Goal: Transaction & Acquisition: Book appointment/travel/reservation

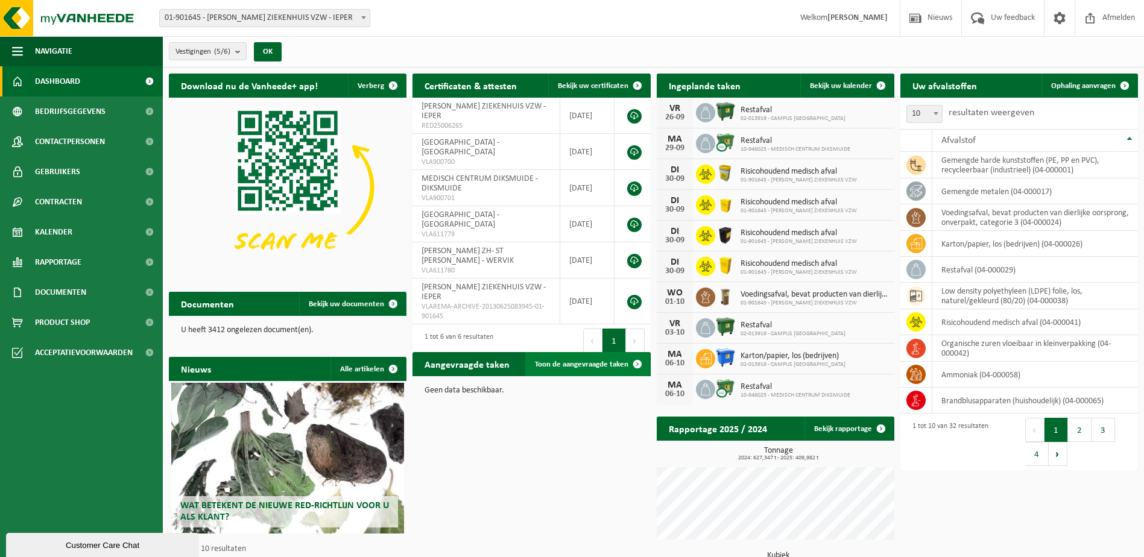
click at [584, 367] on span "Toon de aangevraagde taken" at bounding box center [581, 365] width 93 height 8
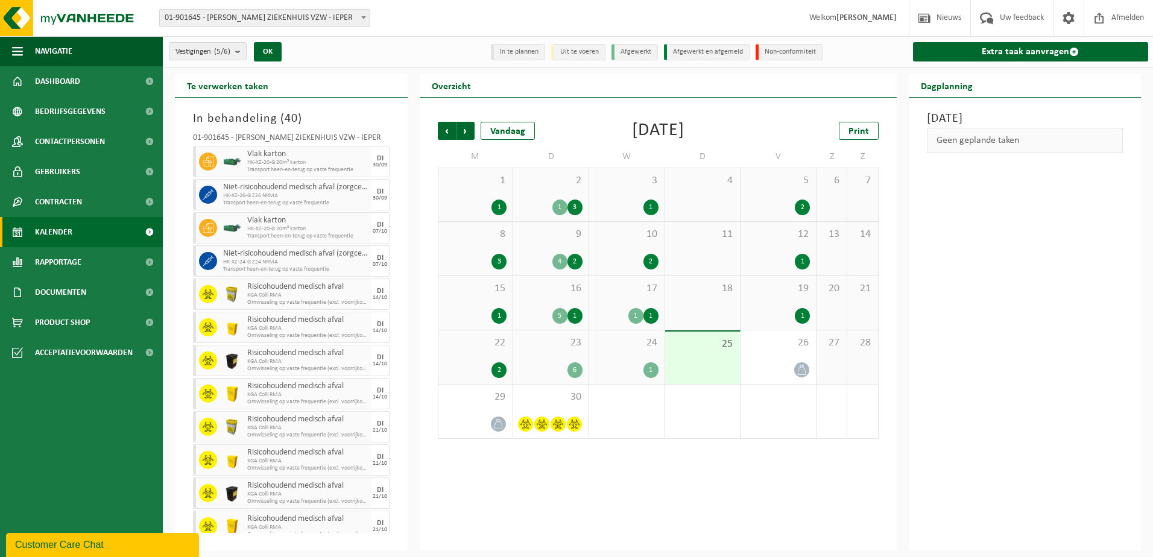
click at [564, 361] on div "23 6" at bounding box center [550, 358] width 75 height 54
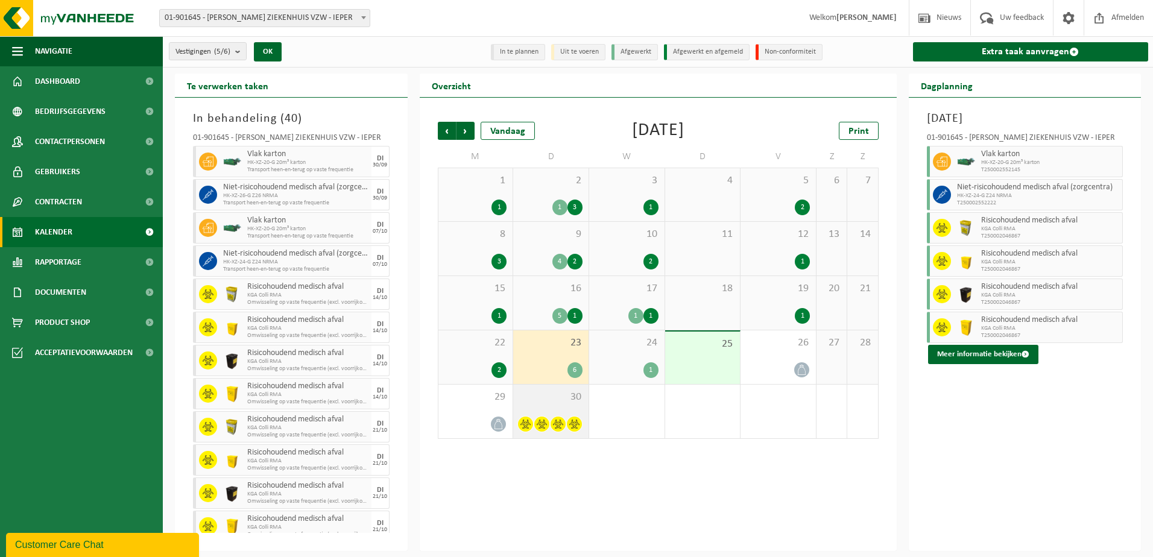
click at [559, 403] on span "30" at bounding box center [550, 397] width 63 height 13
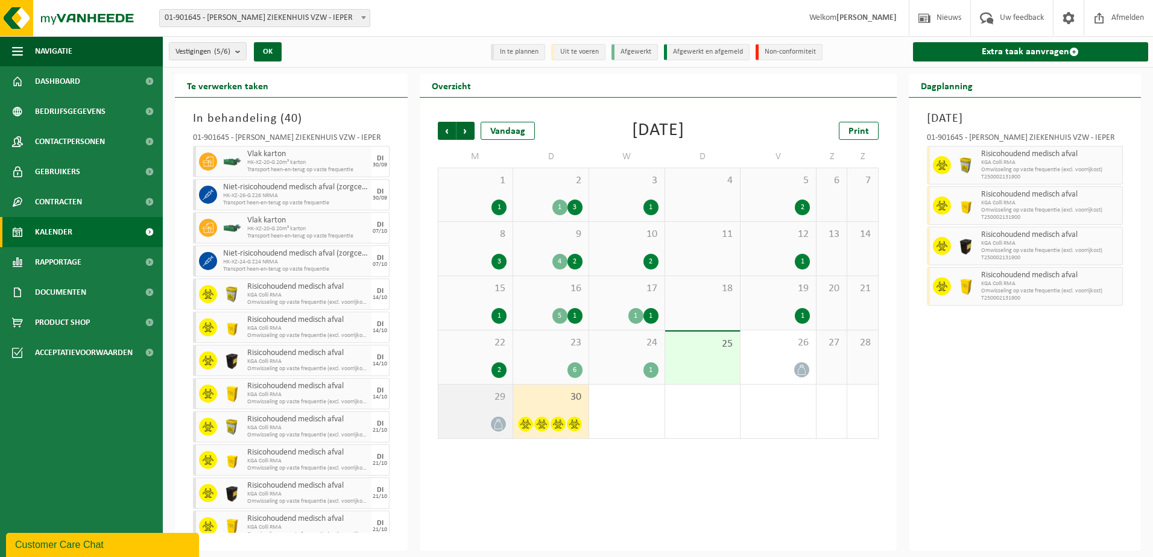
click at [495, 397] on span "29" at bounding box center [476, 397] width 63 height 13
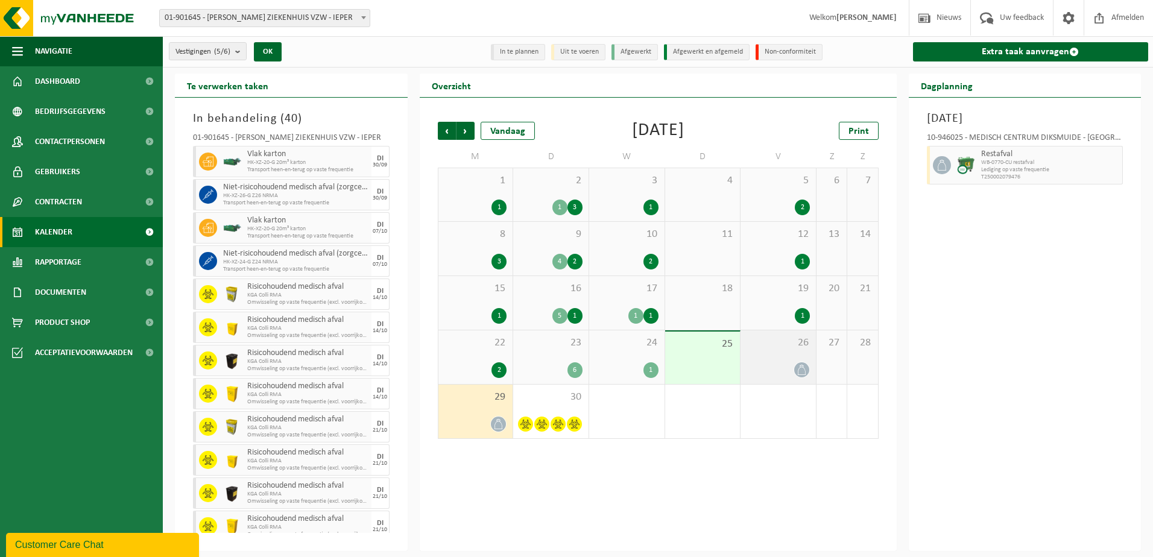
click at [789, 361] on div "26" at bounding box center [778, 358] width 75 height 54
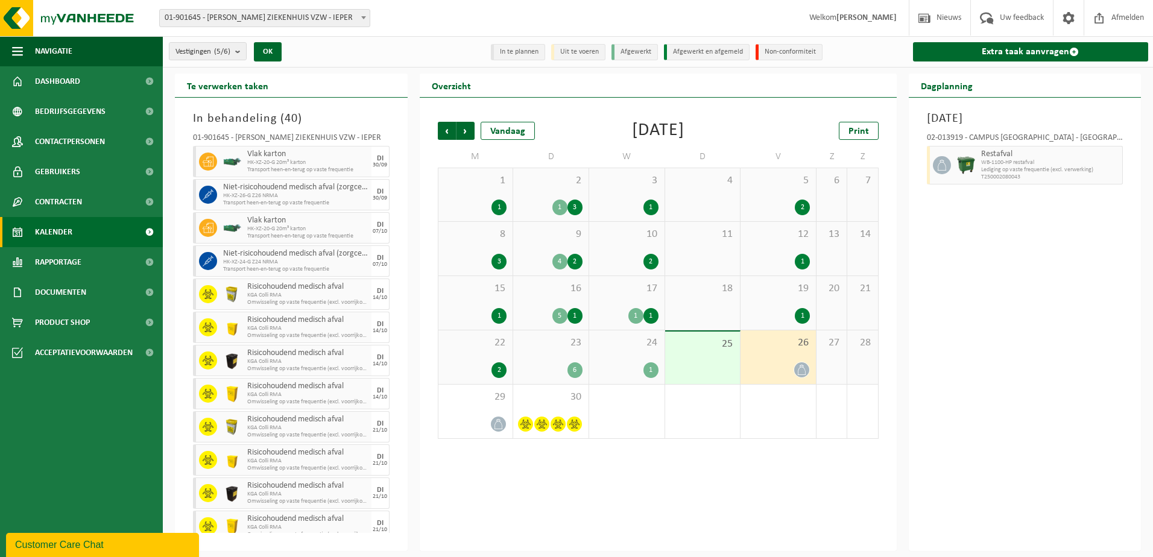
click at [77, 543] on div "Customer Care Chat" at bounding box center [102, 545] width 175 height 14
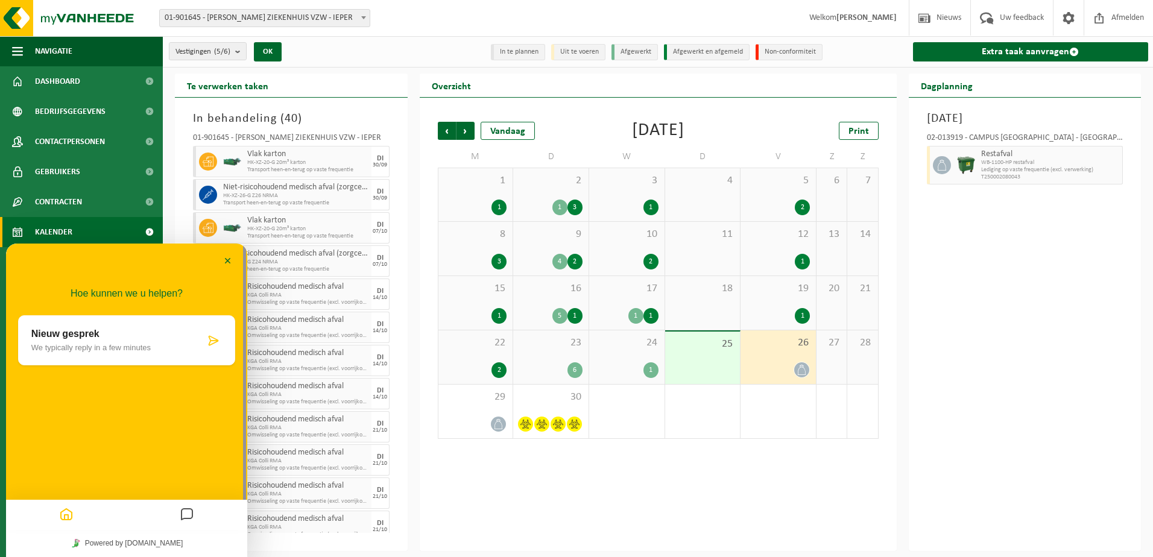
click at [775, 312] on div "1" at bounding box center [778, 316] width 63 height 16
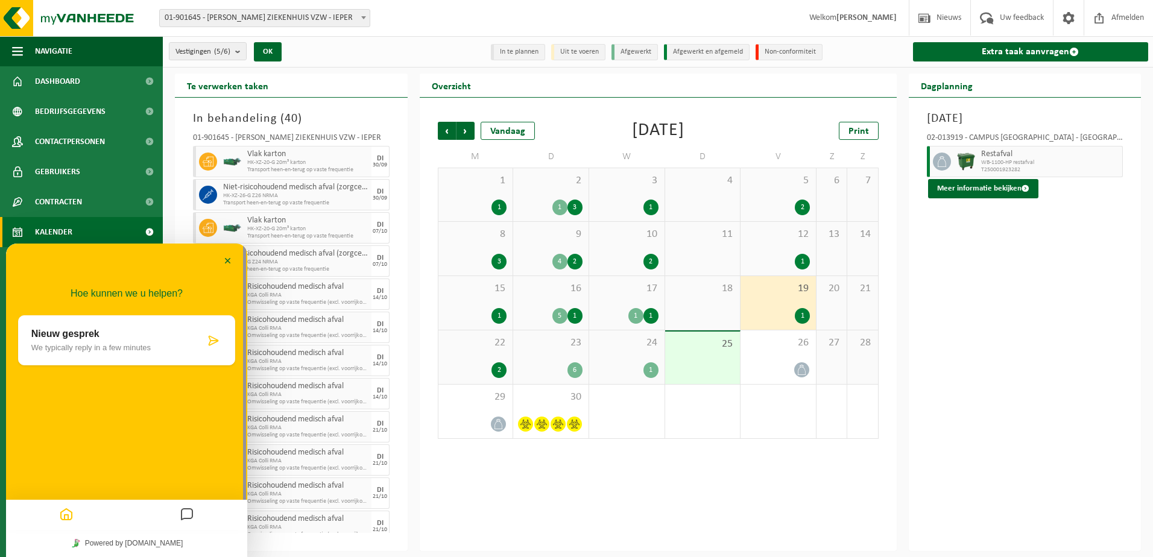
click at [486, 359] on div "22 2" at bounding box center [476, 358] width 75 height 54
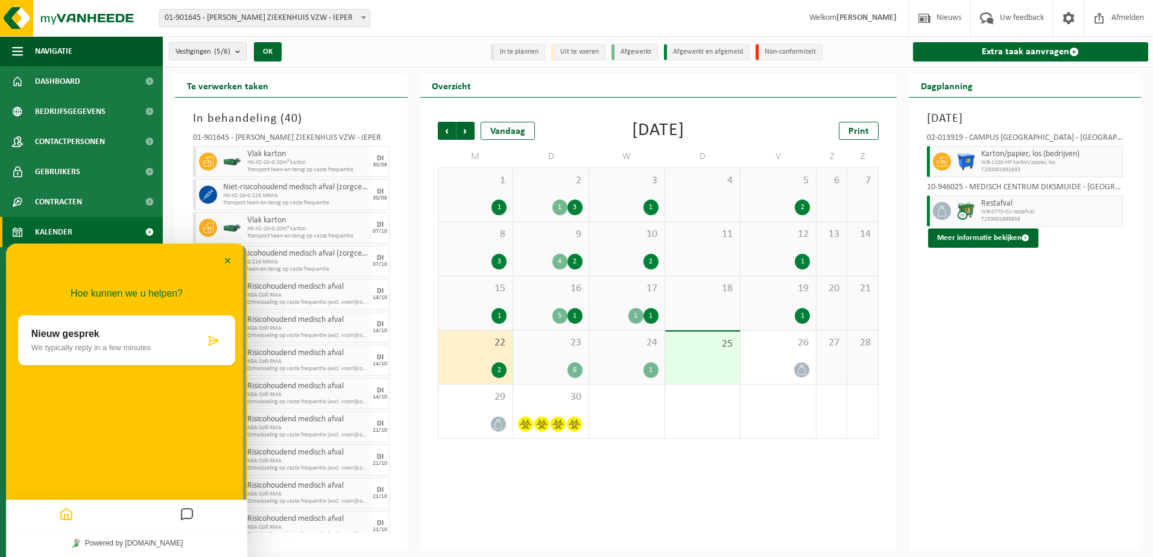
click at [563, 355] on div "23 6" at bounding box center [550, 358] width 75 height 54
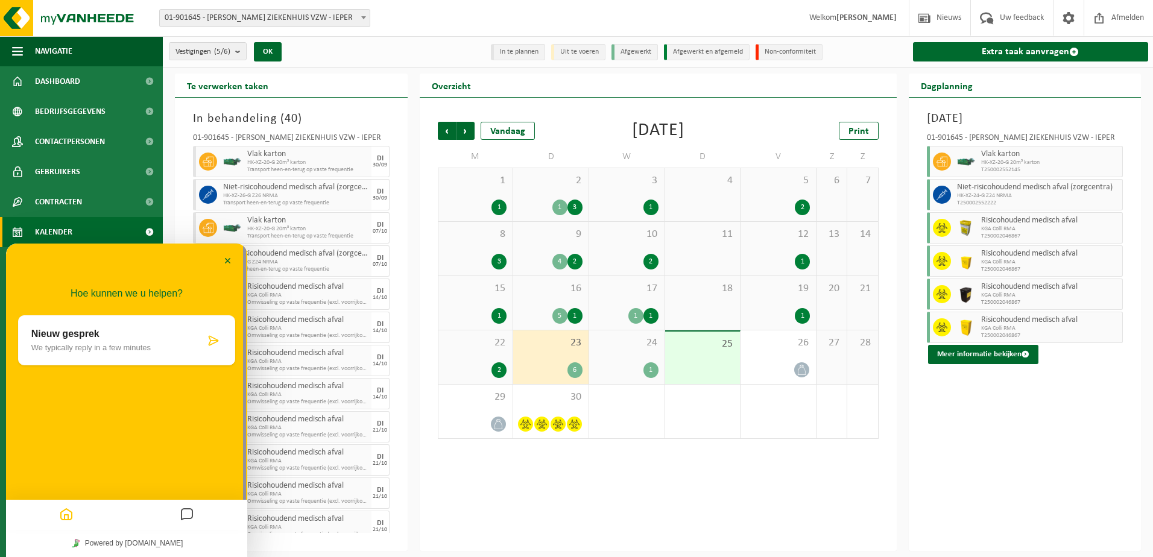
click at [624, 355] on div "24 1" at bounding box center [626, 358] width 75 height 54
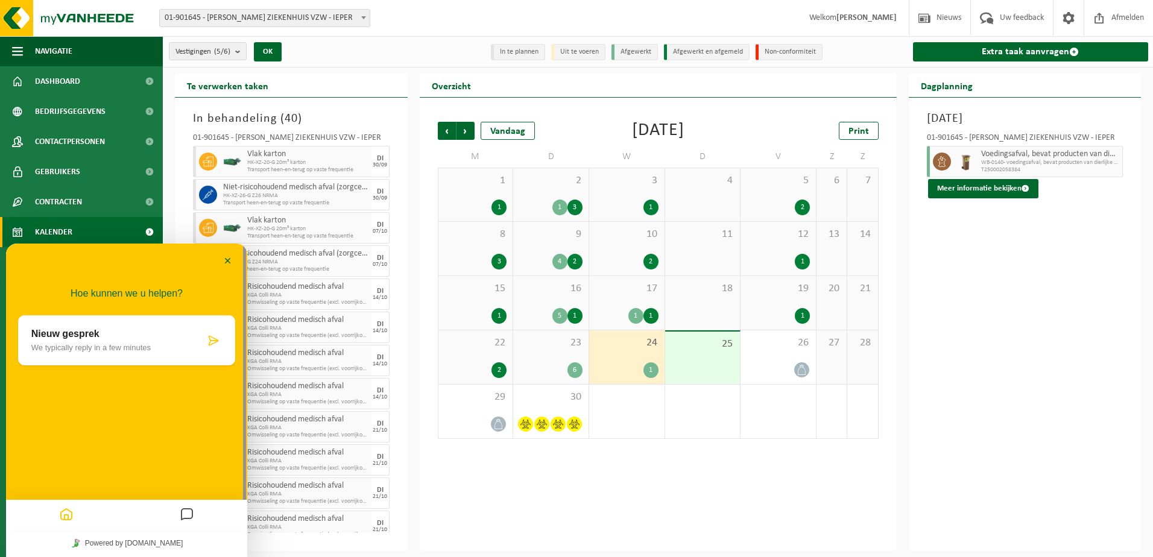
click at [691, 354] on div "25" at bounding box center [702, 358] width 75 height 52
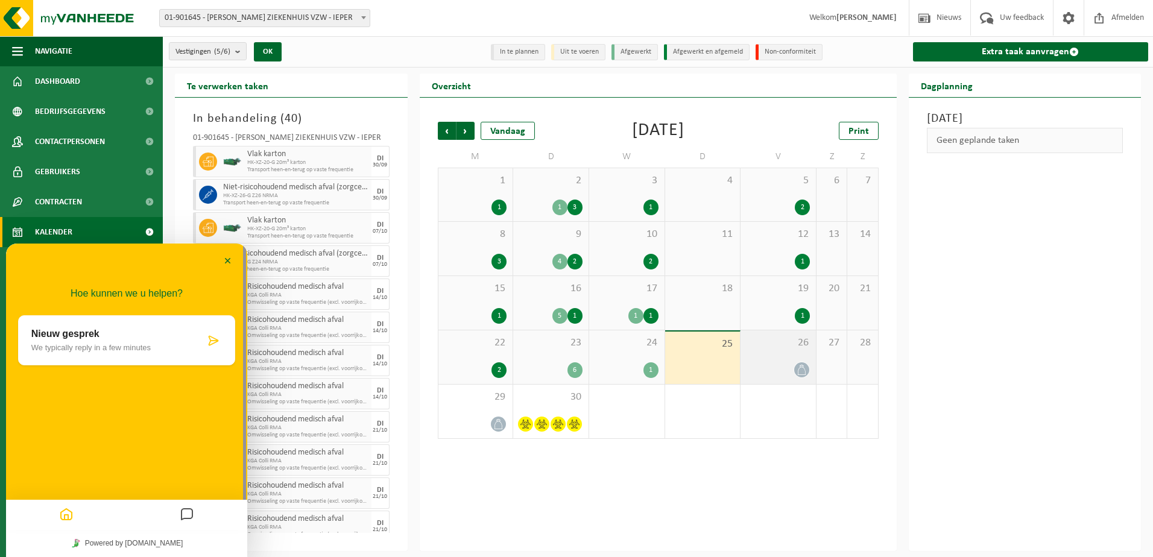
click at [786, 355] on div "26" at bounding box center [778, 358] width 75 height 54
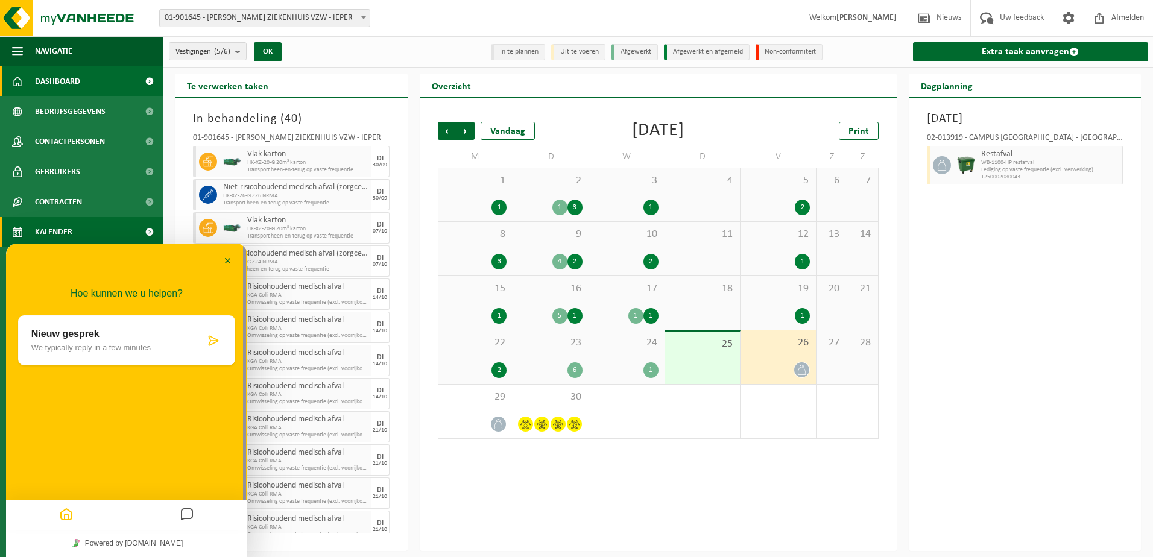
click at [60, 79] on span "Dashboard" at bounding box center [57, 81] width 45 height 30
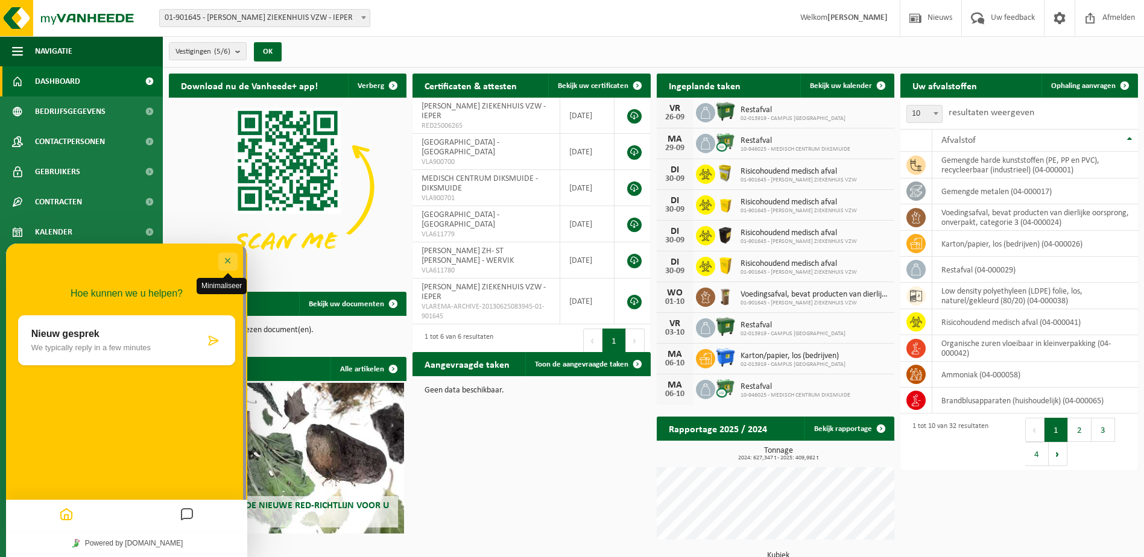
click at [231, 261] on button "Minimaliseer" at bounding box center [227, 262] width 19 height 18
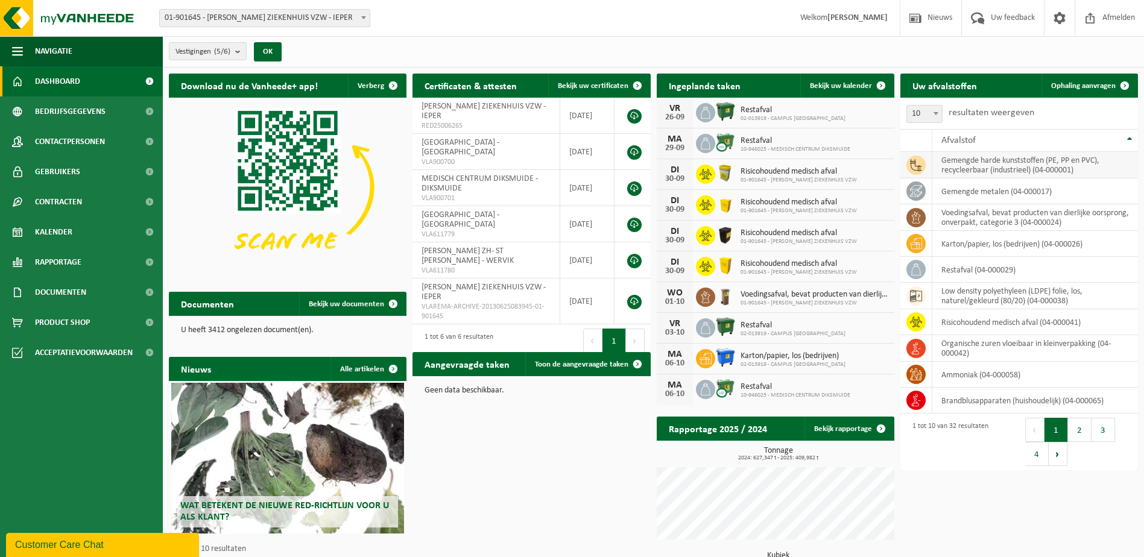
click at [960, 166] on td "gemengde harde kunststoffen (PE, PP en PVC), recycleerbaar (industrieel) (04-00…" at bounding box center [1036, 165] width 206 height 27
click at [1086, 80] on link "Ophaling aanvragen" at bounding box center [1089, 86] width 95 height 24
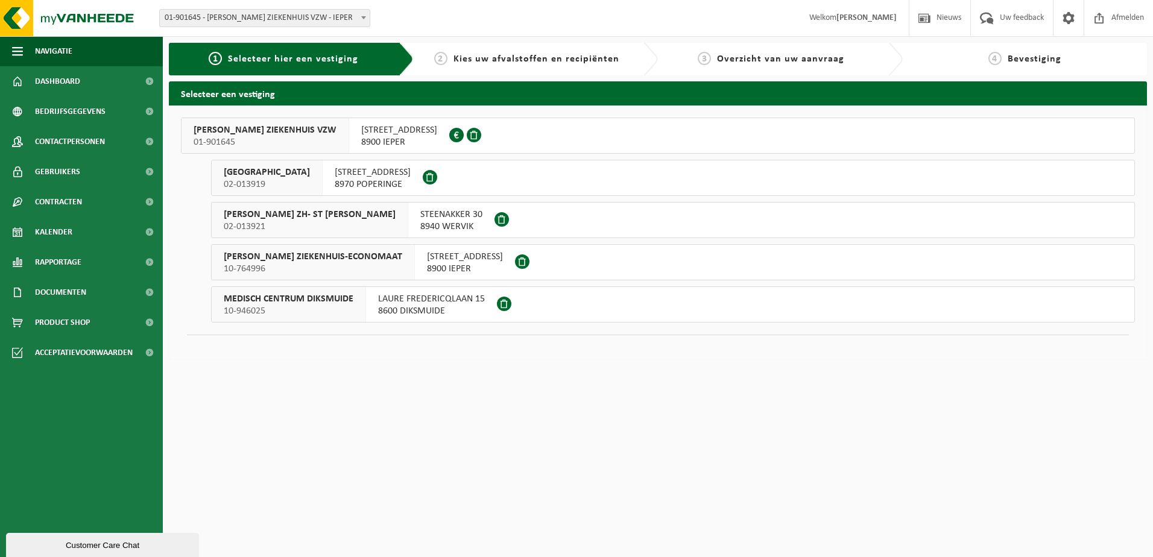
click at [279, 132] on span "JAN YPERMAN ZIEKENHUIS VZW" at bounding box center [265, 130] width 143 height 12
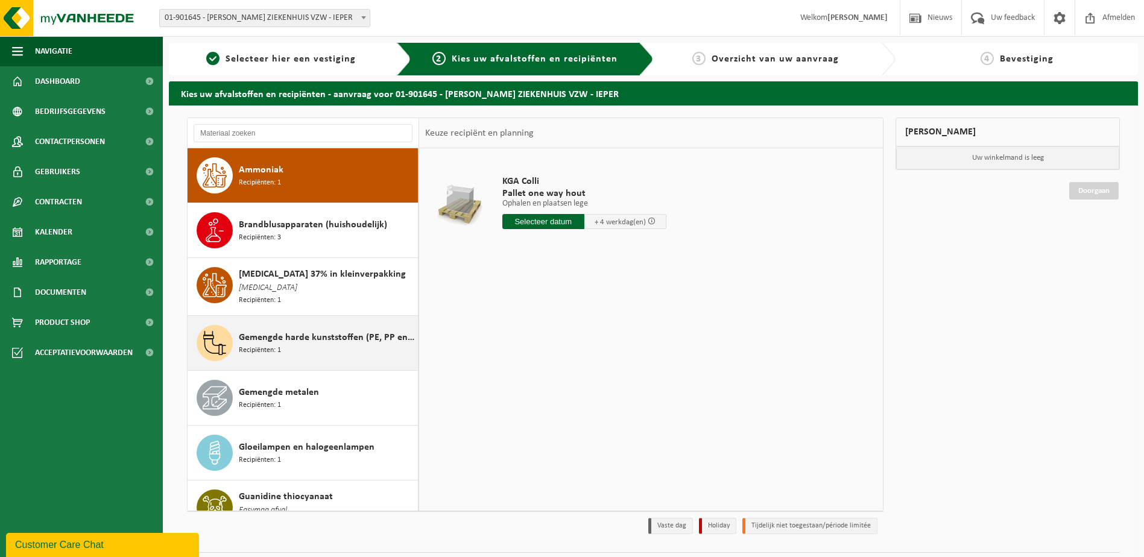
click at [288, 339] on span "Gemengde harde kunststoffen (PE, PP en PVC), recycleerbaar (industrieel)" at bounding box center [327, 338] width 176 height 14
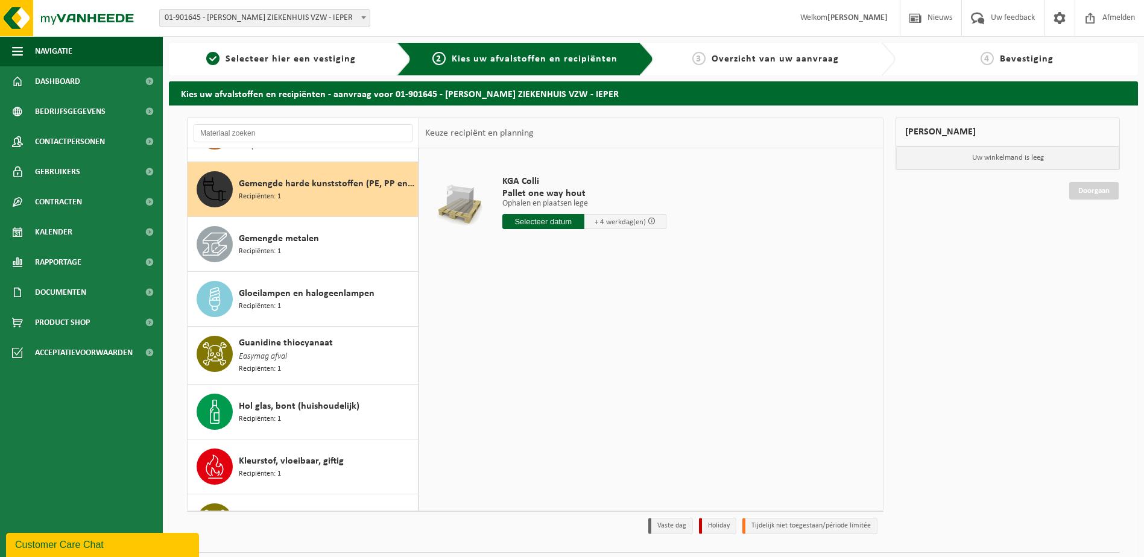
scroll to position [166, 0]
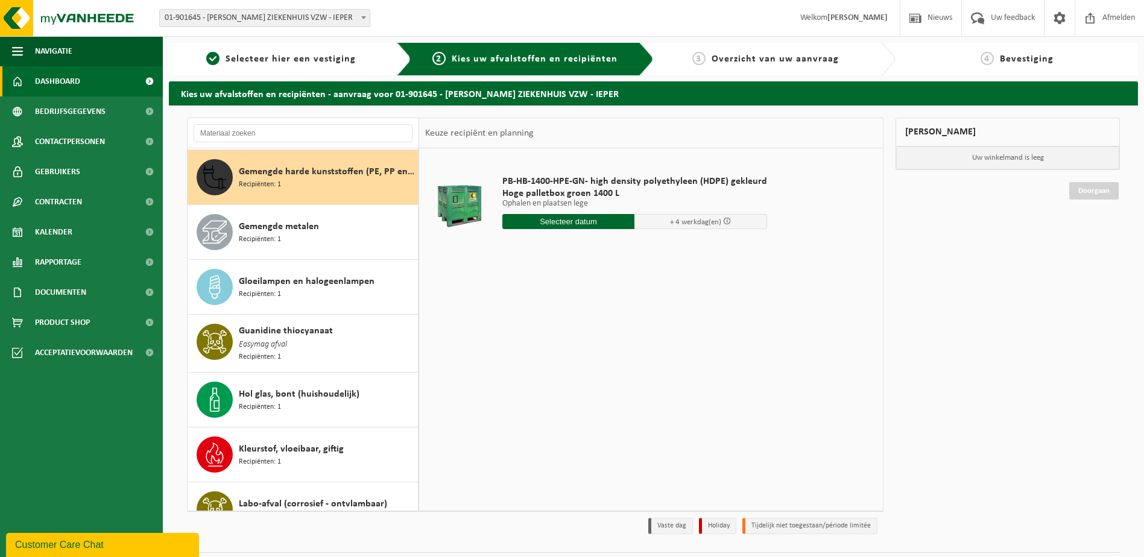
click at [47, 75] on span "Dashboard" at bounding box center [57, 81] width 45 height 30
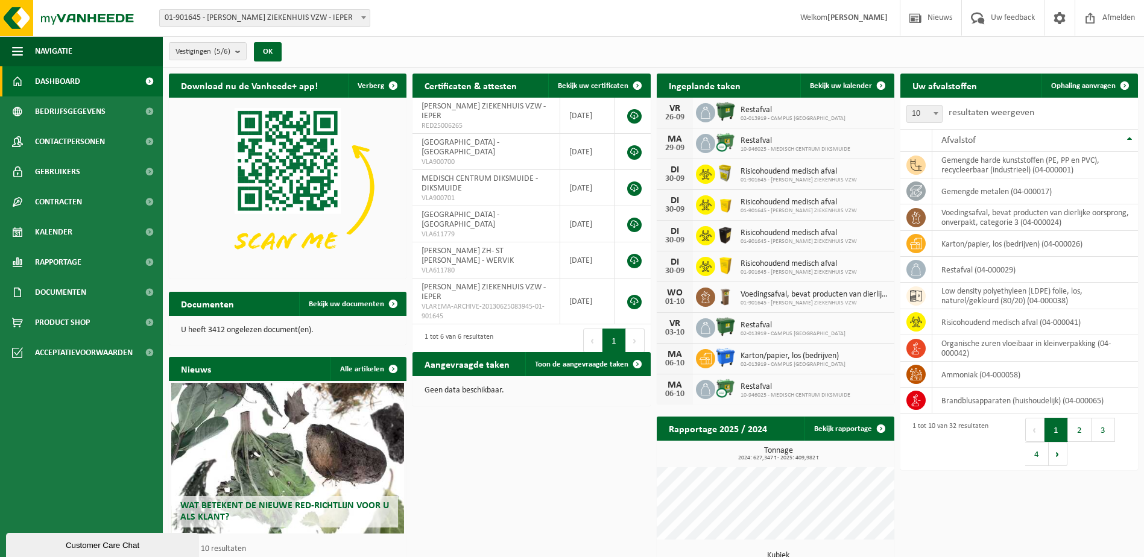
click at [93, 544] on div "Customer Care Chat" at bounding box center [102, 545] width 175 height 9
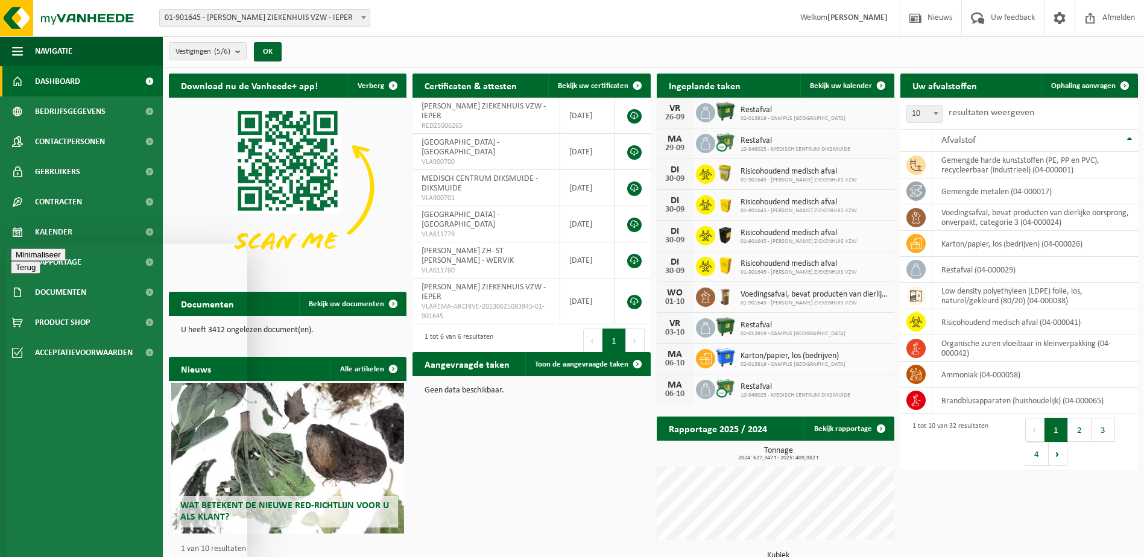
click at [66, 260] on button "Minimaliseer" at bounding box center [38, 255] width 55 height 13
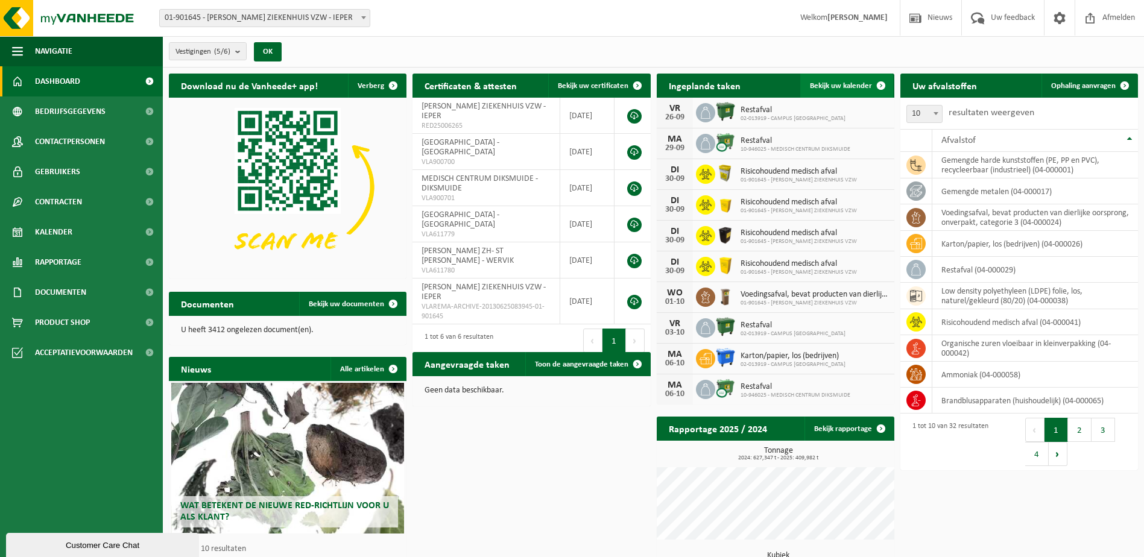
click at [837, 86] on span "Bekijk uw kalender" at bounding box center [841, 86] width 62 height 8
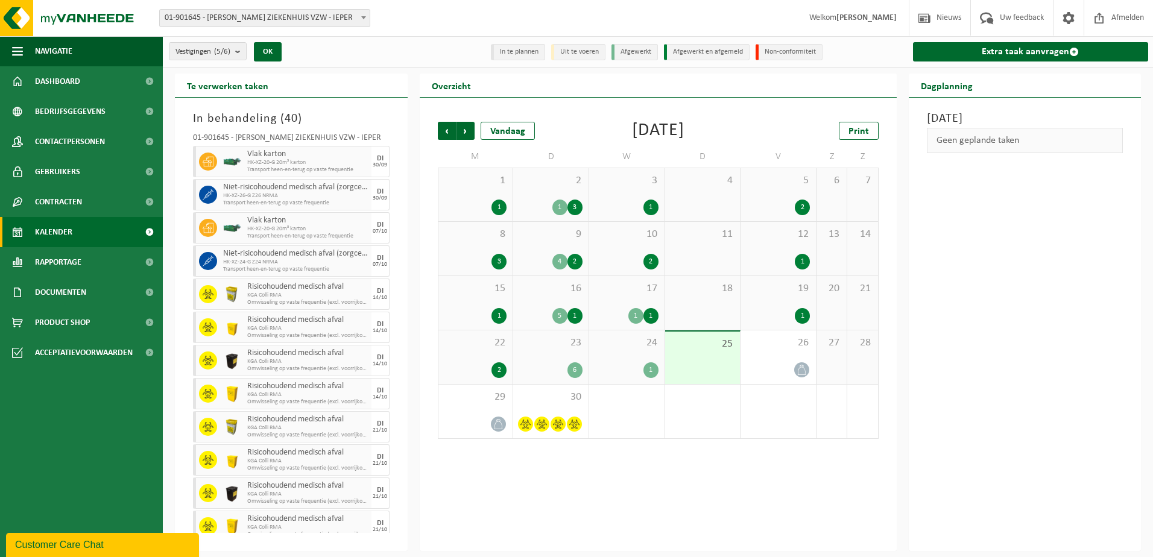
click at [627, 352] on div "24 1" at bounding box center [626, 358] width 75 height 54
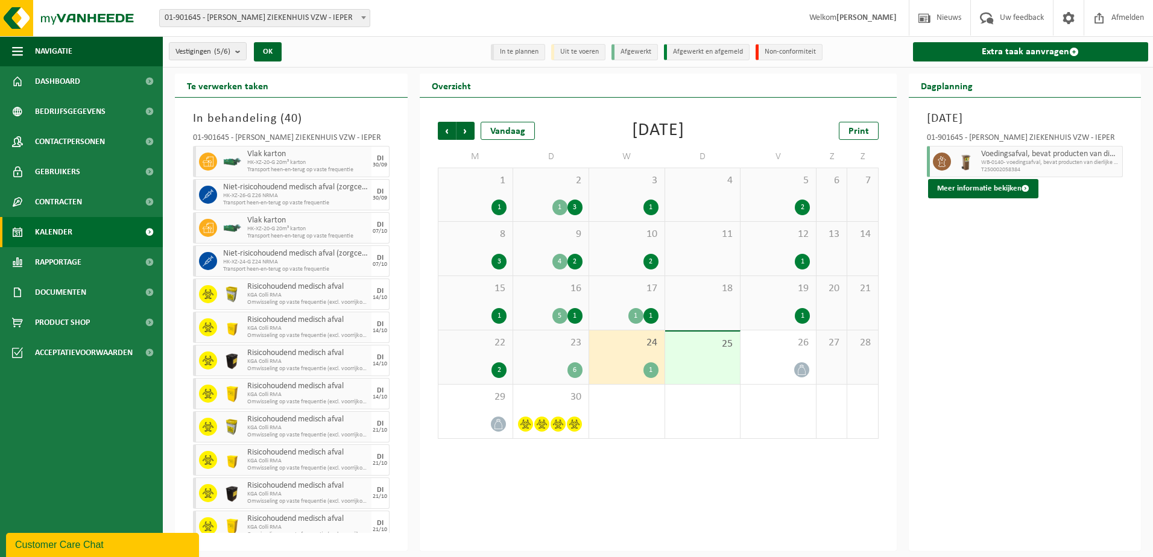
click at [534, 356] on div "23 6" at bounding box center [550, 358] width 75 height 54
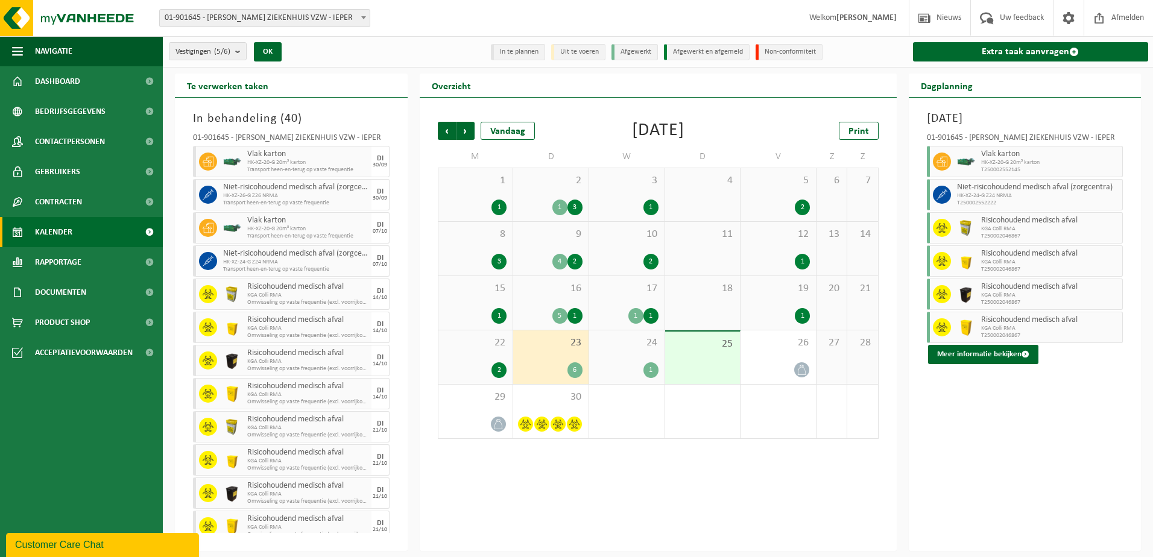
click at [461, 351] on div "22 2" at bounding box center [476, 358] width 75 height 54
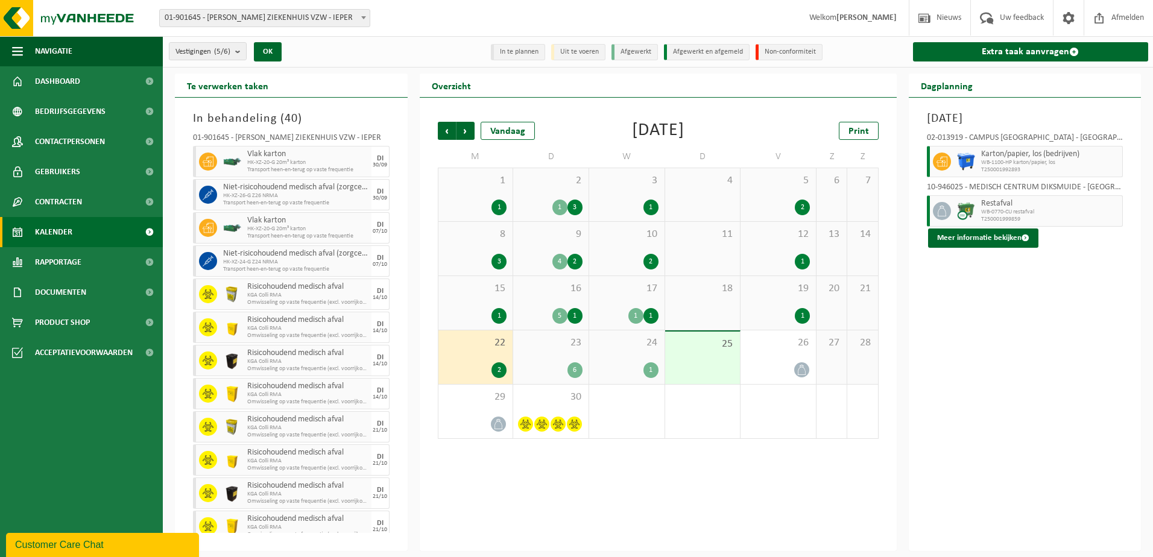
click at [544, 345] on span "23" at bounding box center [550, 343] width 63 height 13
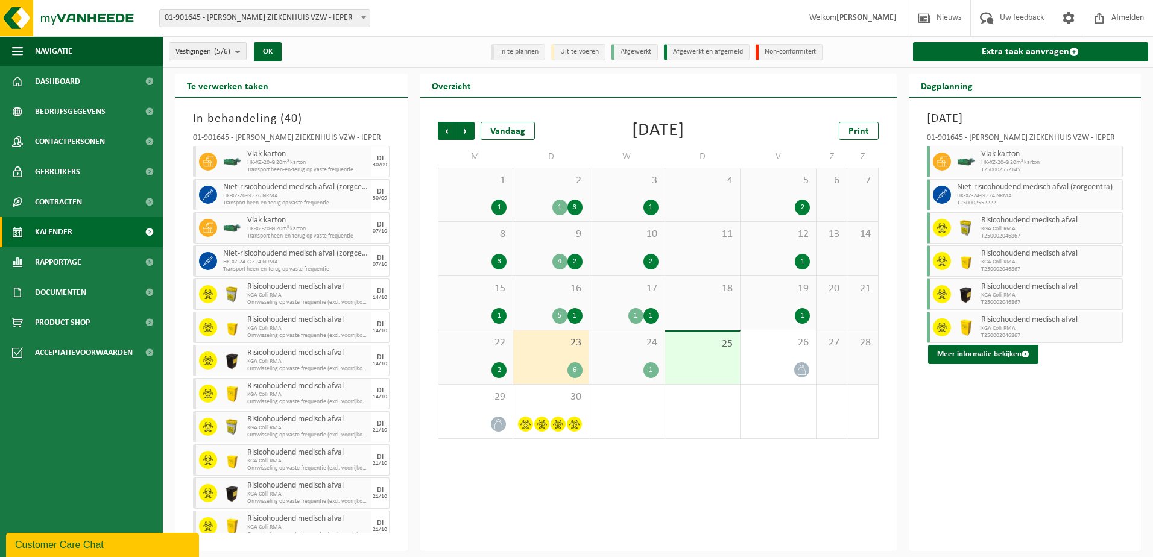
click at [617, 347] on span "24" at bounding box center [626, 343] width 63 height 13
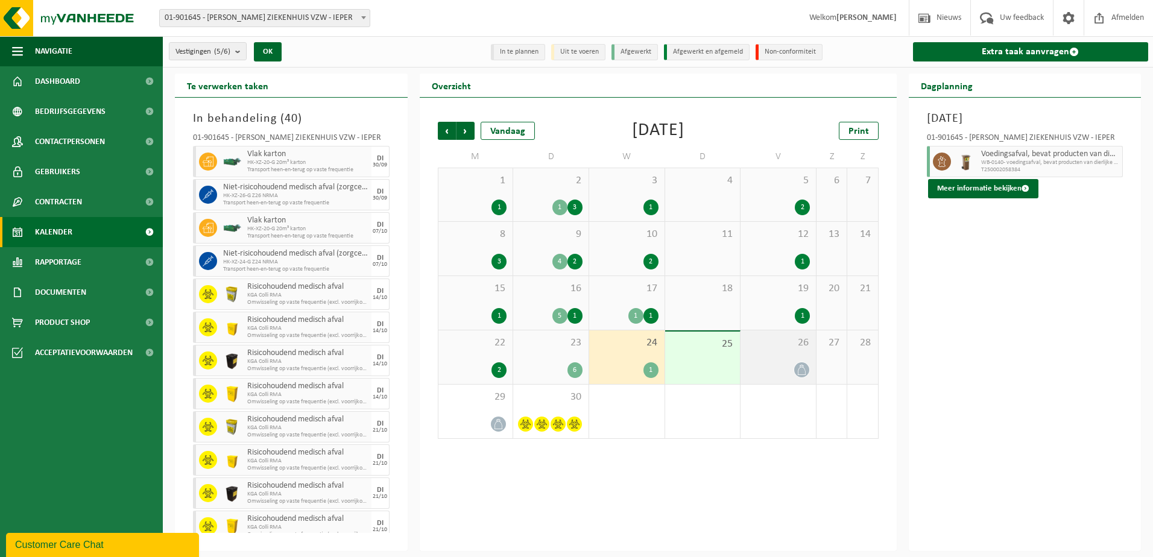
click at [762, 352] on div "26" at bounding box center [778, 358] width 75 height 54
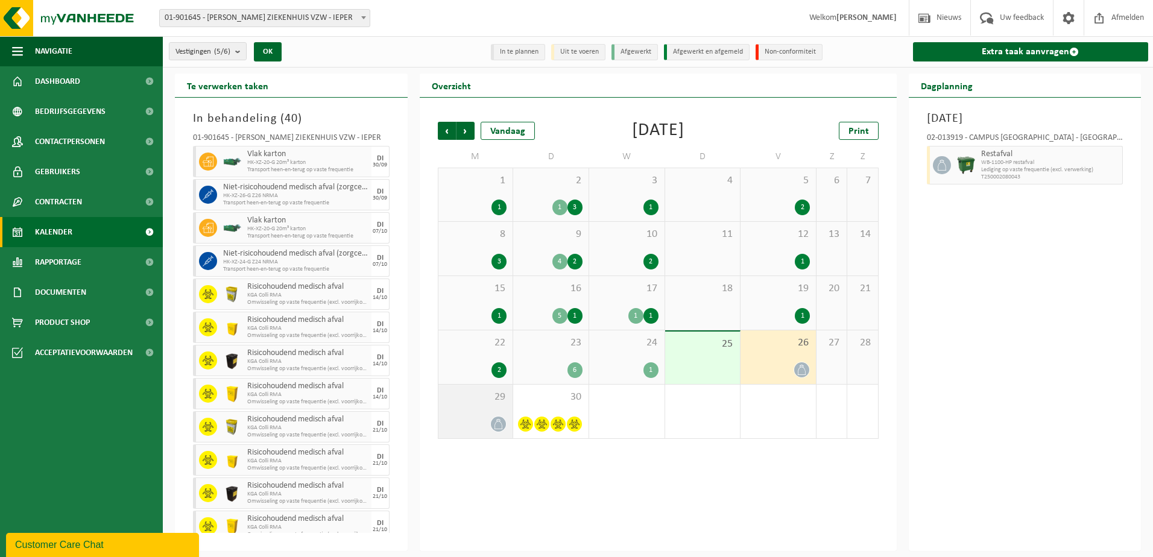
click at [478, 408] on div "29" at bounding box center [476, 412] width 75 height 54
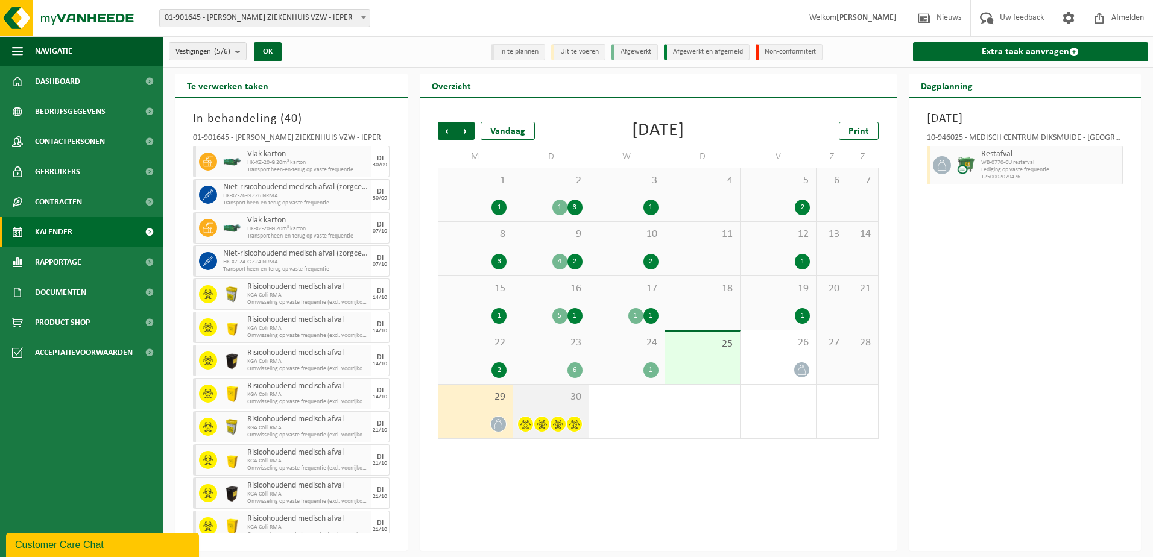
click at [546, 391] on span "30" at bounding box center [550, 397] width 63 height 13
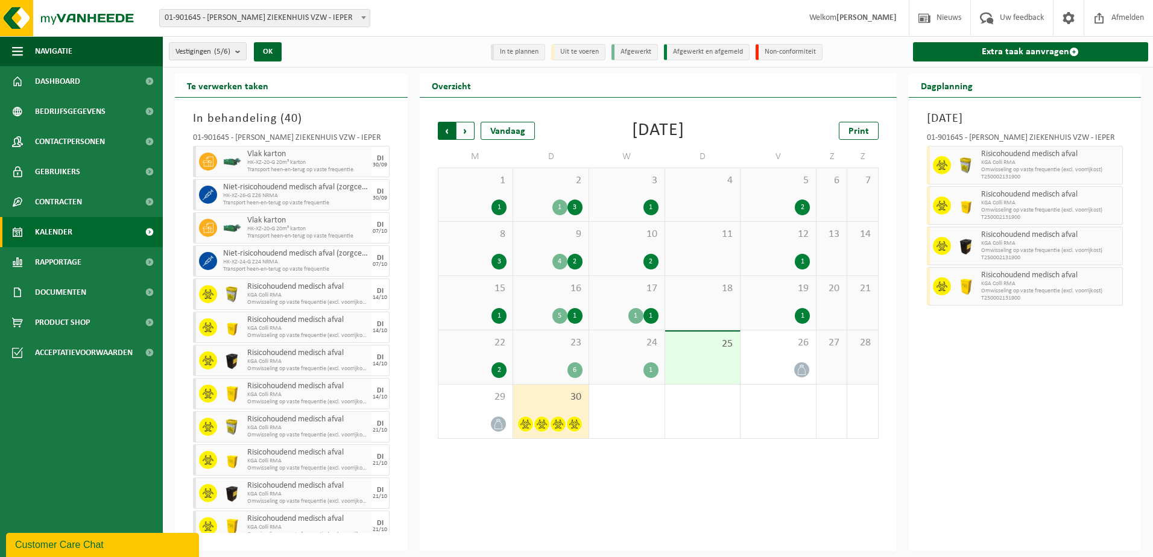
click at [461, 127] on span "Volgende" at bounding box center [466, 131] width 18 height 18
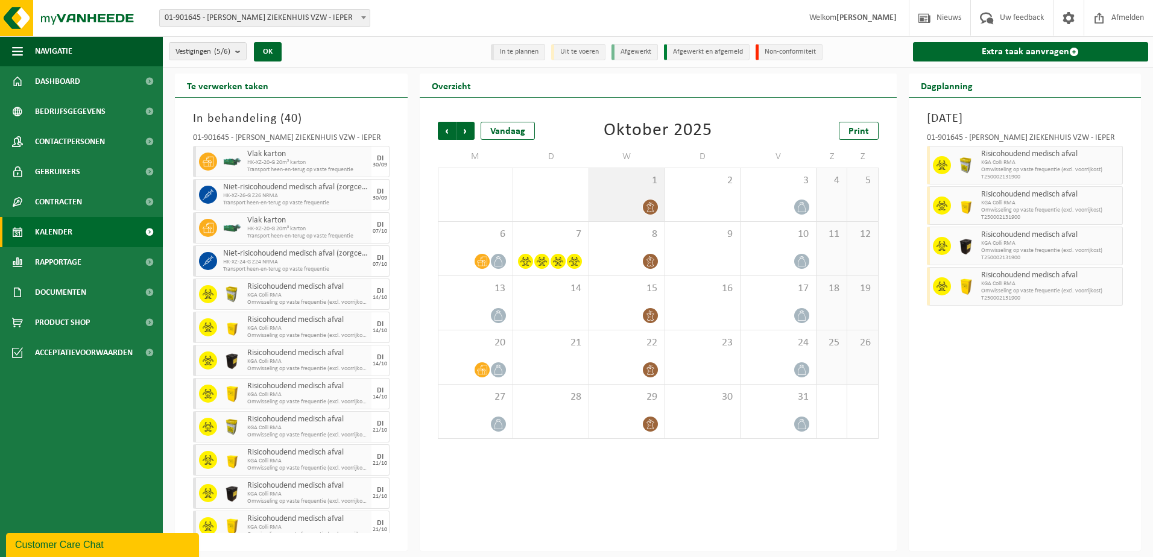
click at [636, 201] on div at bounding box center [626, 207] width 63 height 16
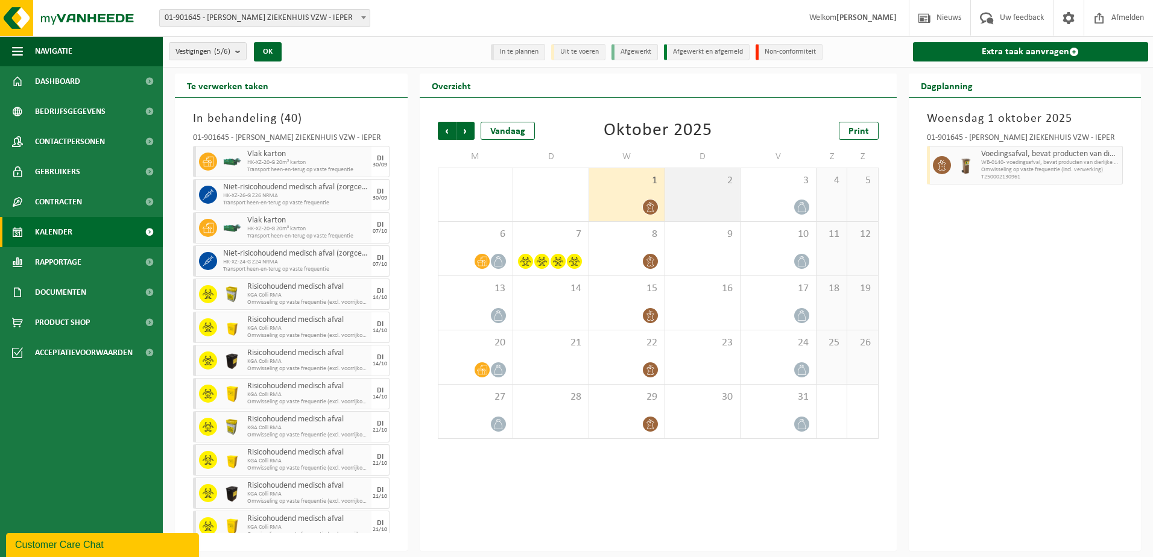
click at [703, 190] on div "2" at bounding box center [702, 194] width 75 height 53
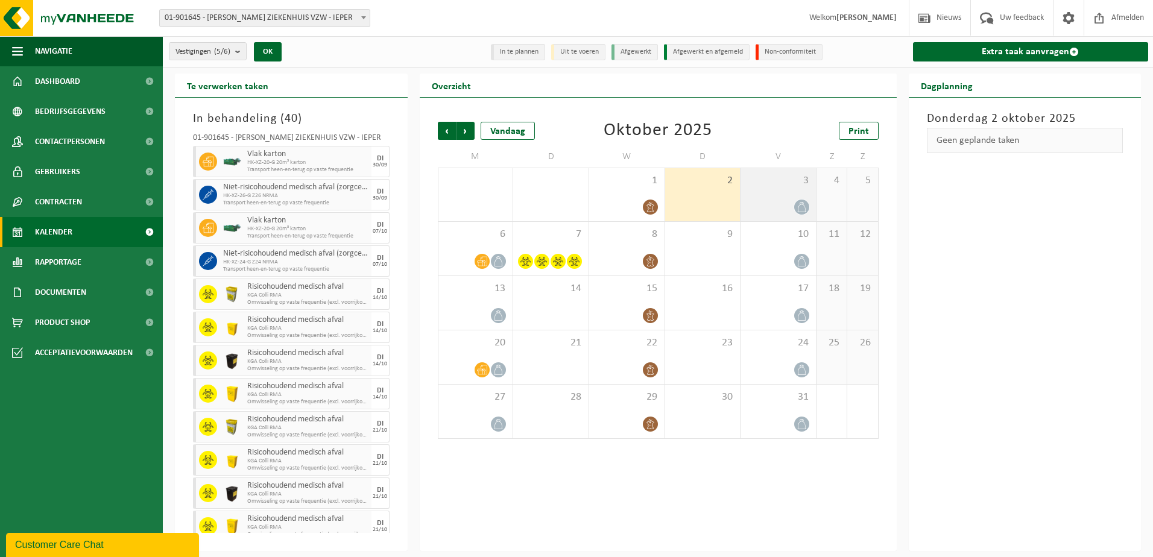
click at [790, 195] on div "3" at bounding box center [778, 194] width 75 height 53
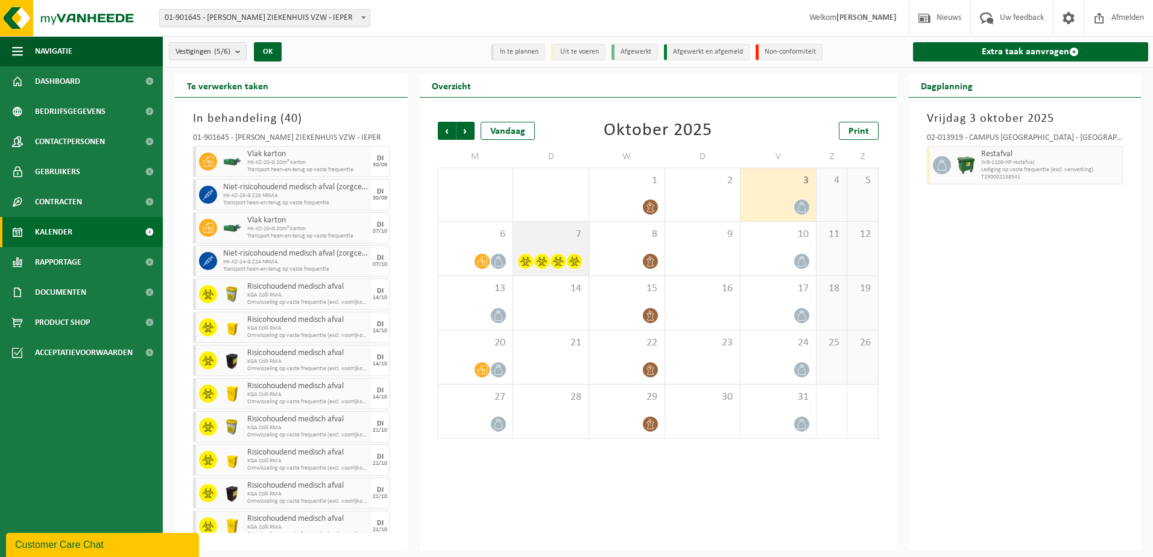
click at [522, 233] on span "7" at bounding box center [550, 234] width 63 height 13
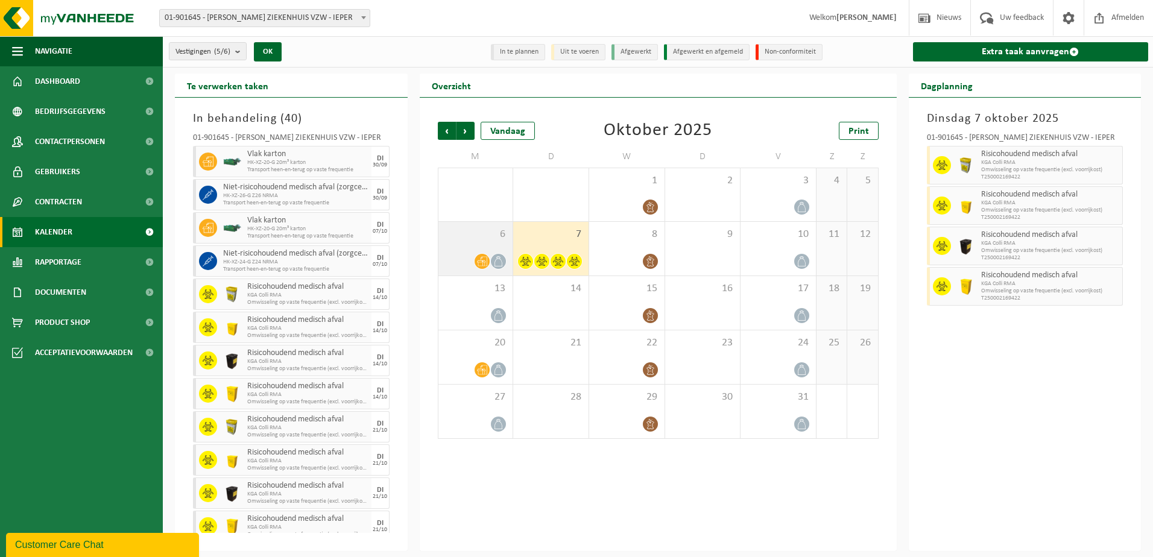
click at [479, 236] on span "6" at bounding box center [476, 234] width 63 height 13
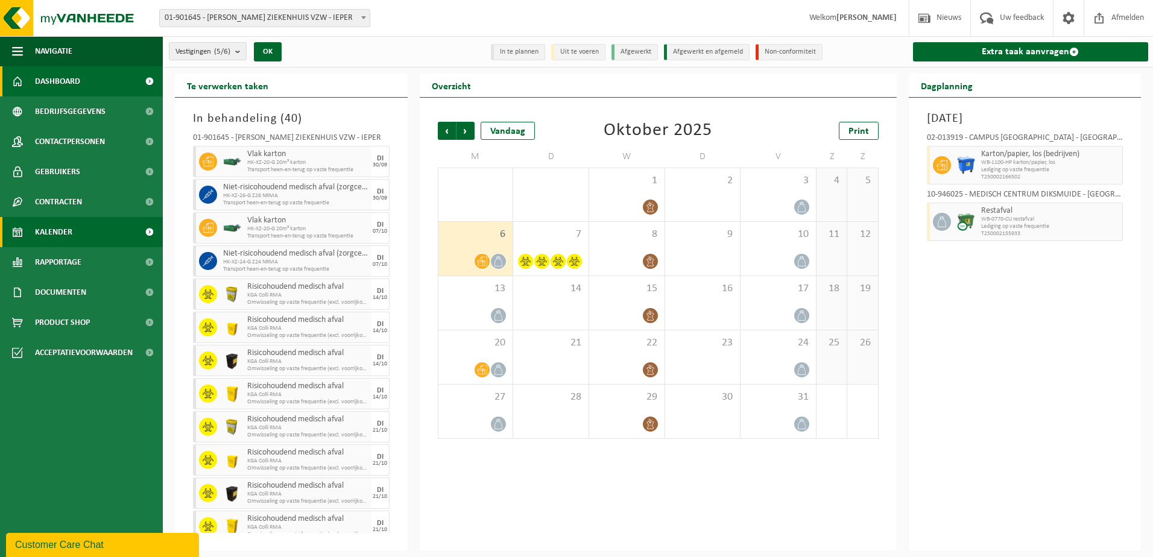
click at [54, 78] on span "Dashboard" at bounding box center [57, 81] width 45 height 30
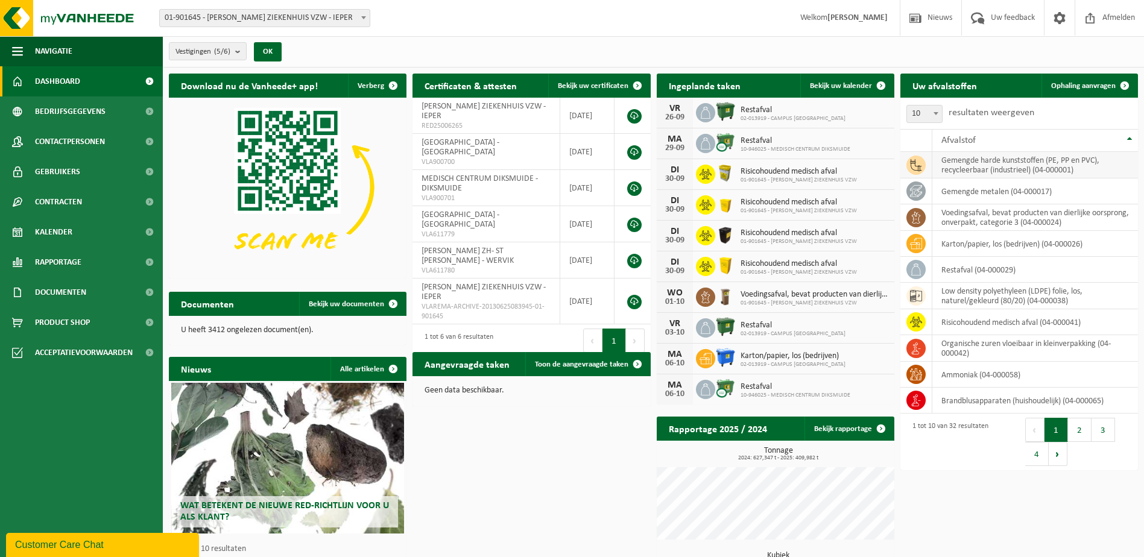
click at [980, 163] on td "gemengde harde kunststoffen (PE, PP en PVC), recycleerbaar (industrieel) (04-00…" at bounding box center [1036, 165] width 206 height 27
click at [1085, 82] on span "Ophaling aanvragen" at bounding box center [1083, 86] width 65 height 8
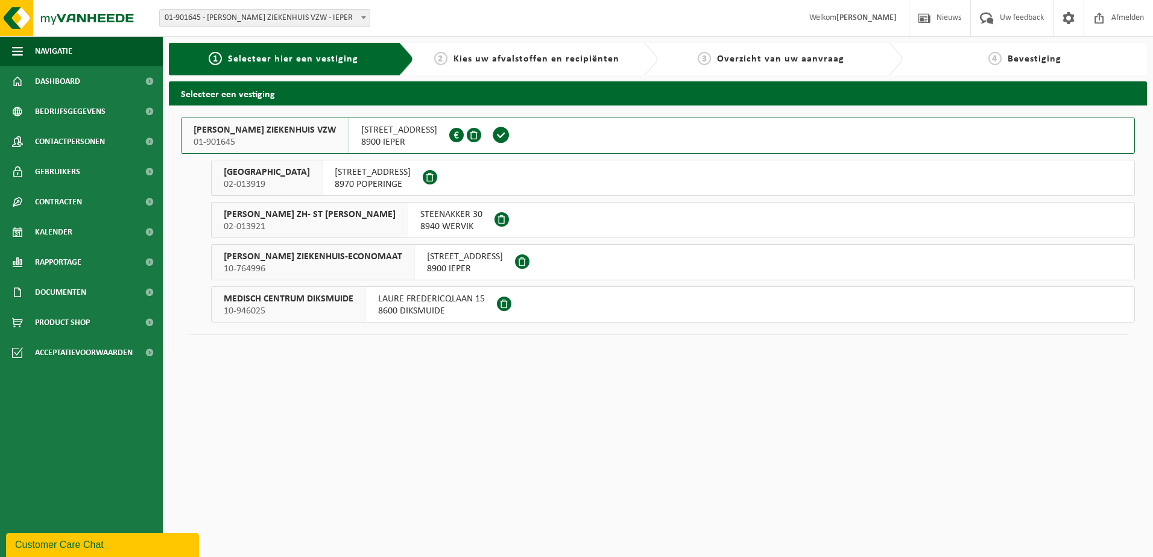
click at [282, 135] on span "[PERSON_NAME] ZIEKENHUIS VZW" at bounding box center [265, 130] width 143 height 12
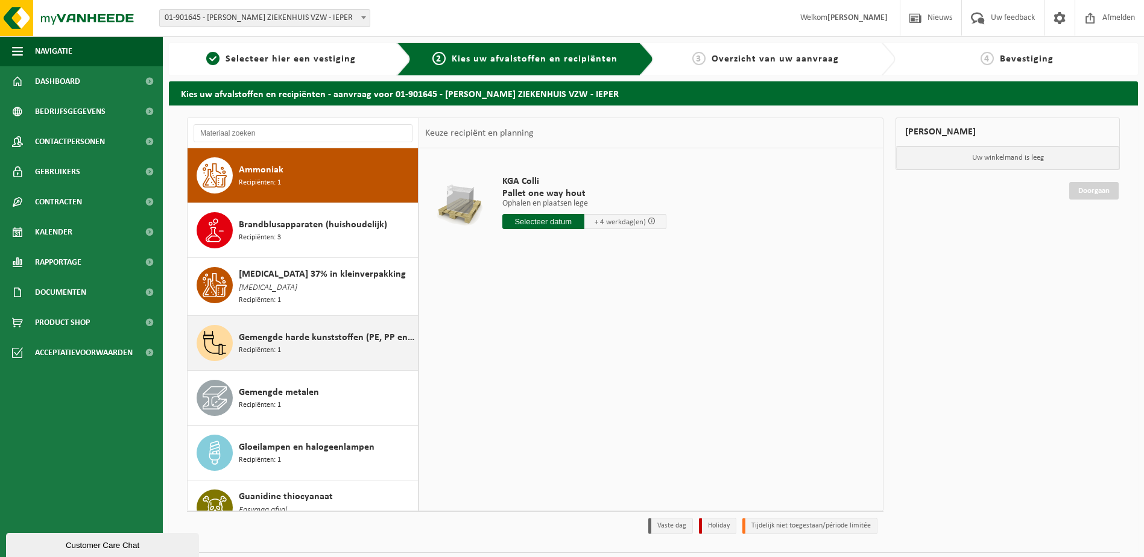
click at [259, 338] on span "Gemengde harde kunststoffen (PE, PP en PVC), recycleerbaar (industrieel)" at bounding box center [327, 338] width 176 height 14
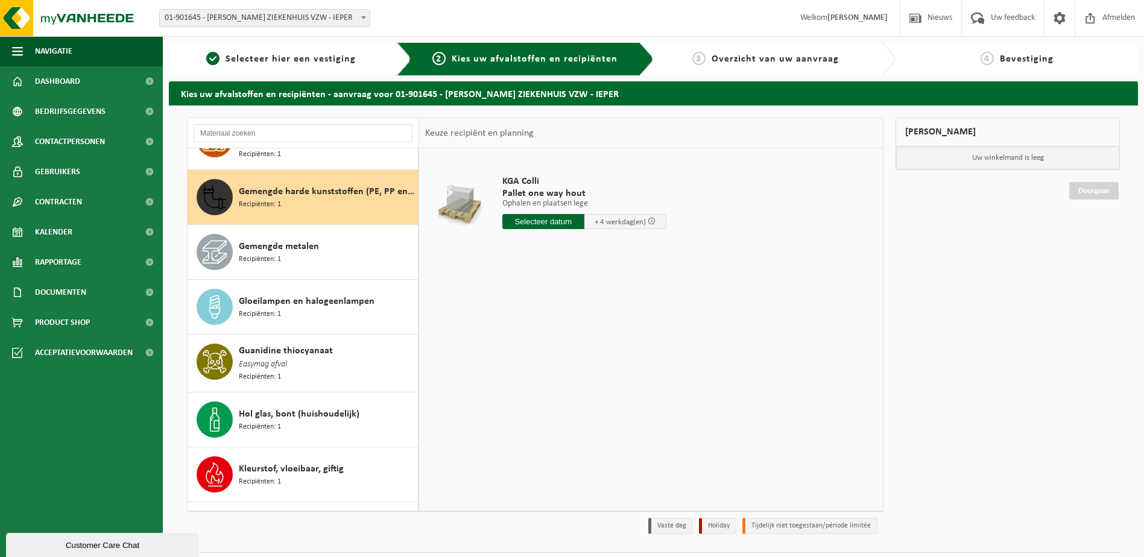
scroll to position [166, 0]
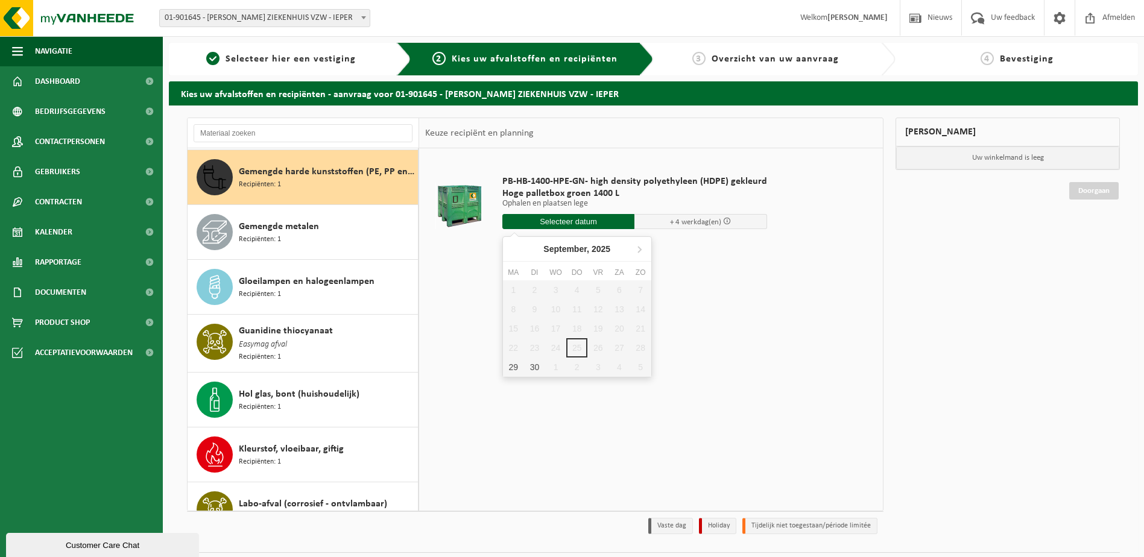
click at [583, 220] on input "text" at bounding box center [568, 221] width 133 height 15
click at [516, 367] on div "29" at bounding box center [513, 367] width 21 height 19
type input "Van 2025-09-29"
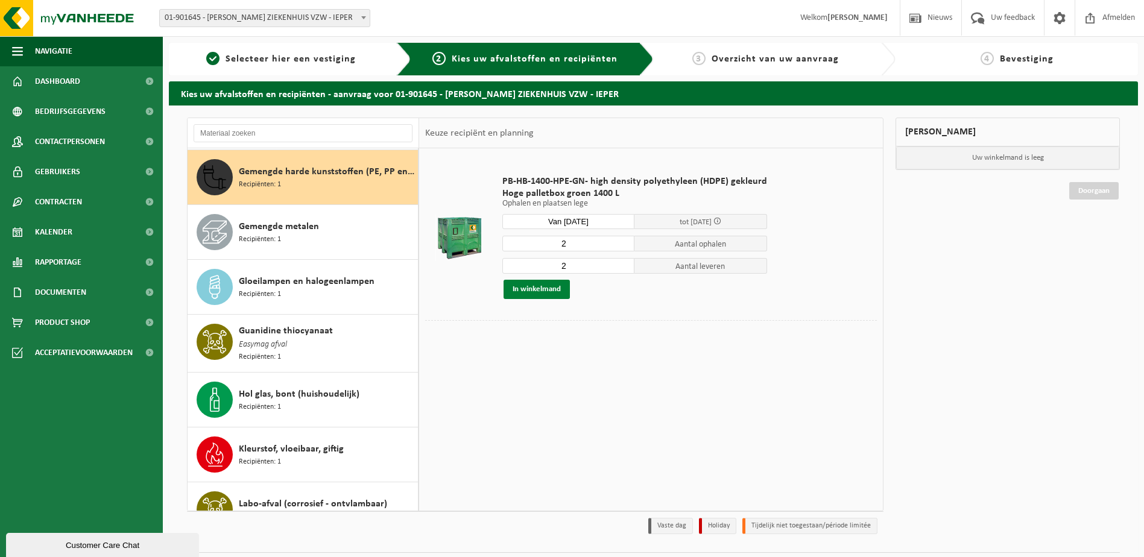
click at [551, 290] on button "In winkelmand" at bounding box center [537, 289] width 66 height 19
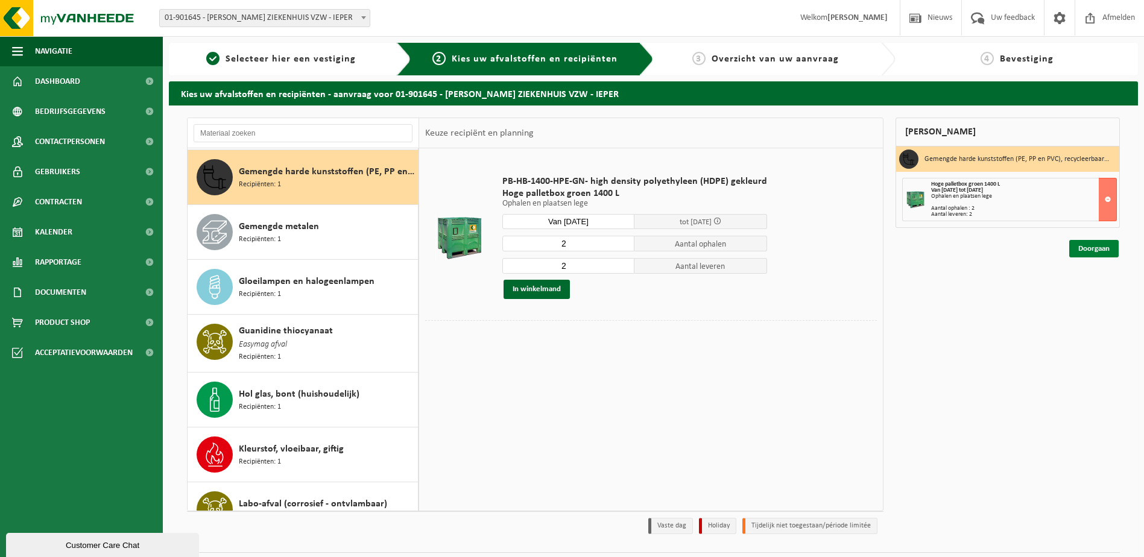
click at [1078, 254] on link "Doorgaan" at bounding box center [1093, 248] width 49 height 17
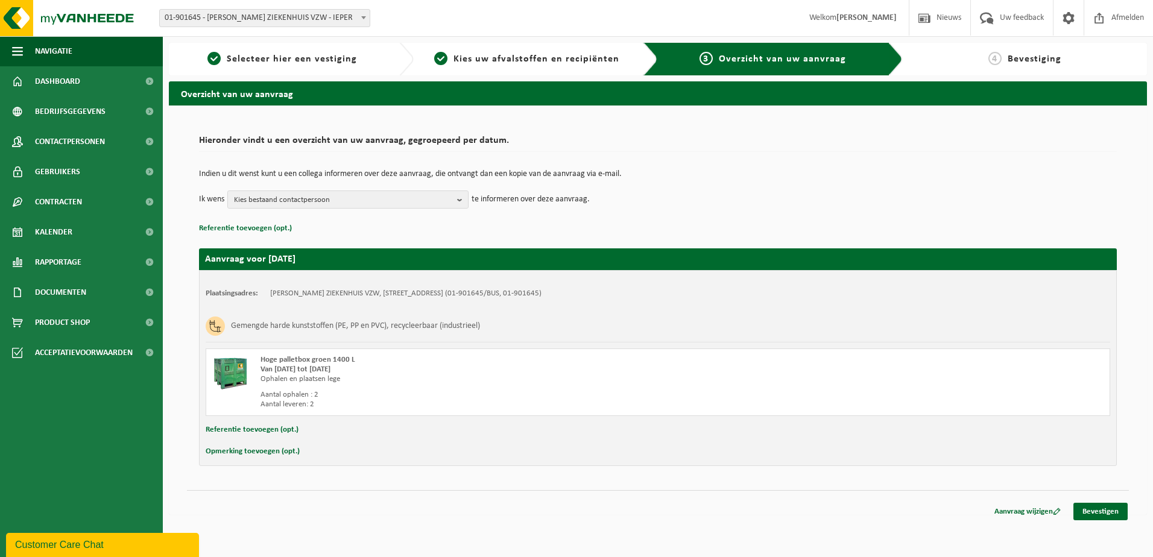
click at [75, 545] on div "Customer Care Chat" at bounding box center [102, 545] width 175 height 14
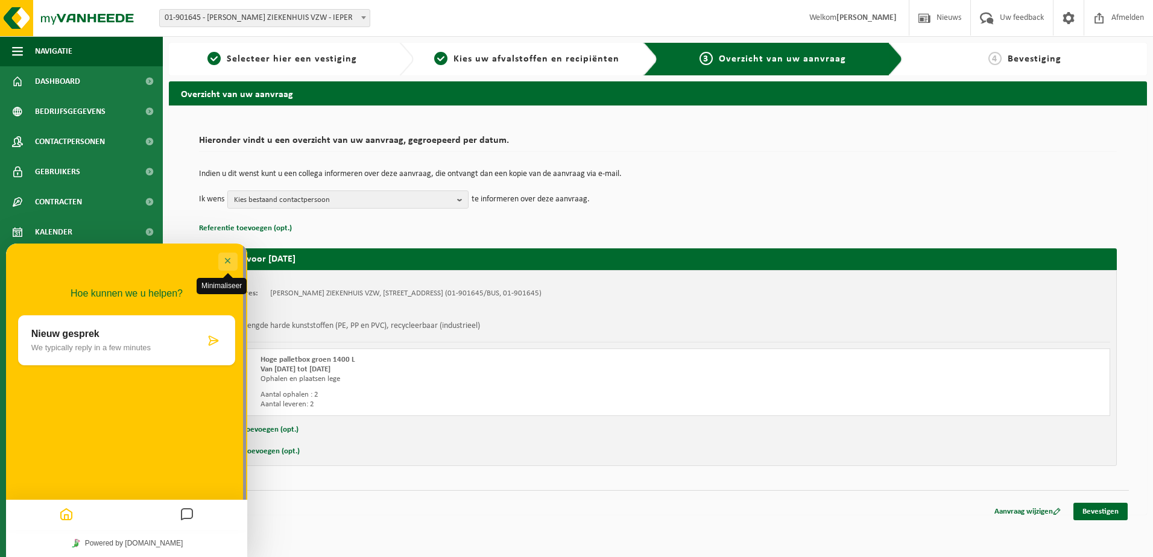
click at [226, 262] on button "Minimaliseer" at bounding box center [227, 262] width 19 height 18
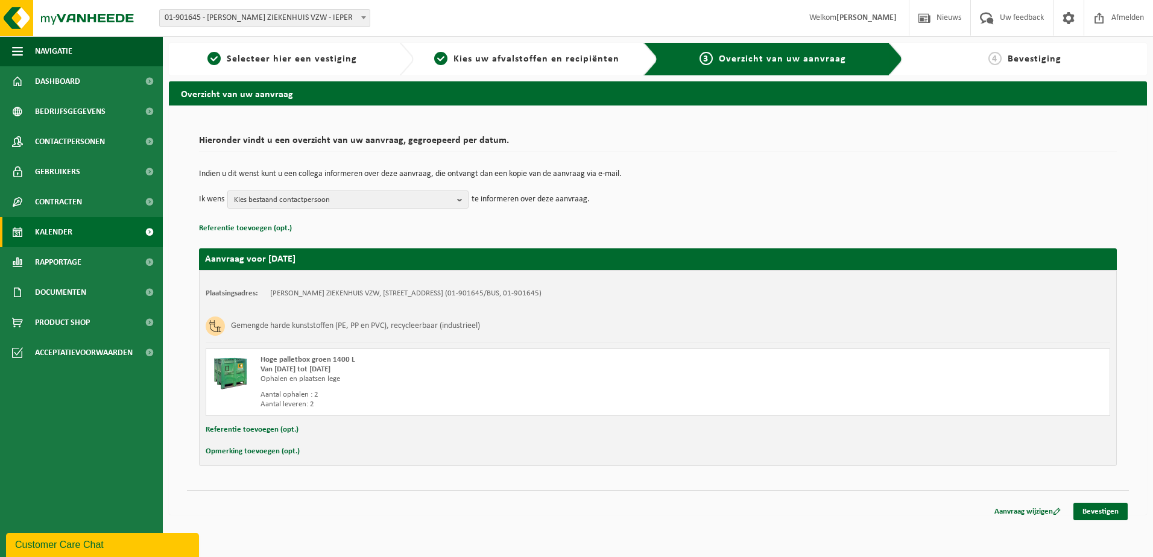
click at [54, 235] on span "Kalender" at bounding box center [53, 232] width 37 height 30
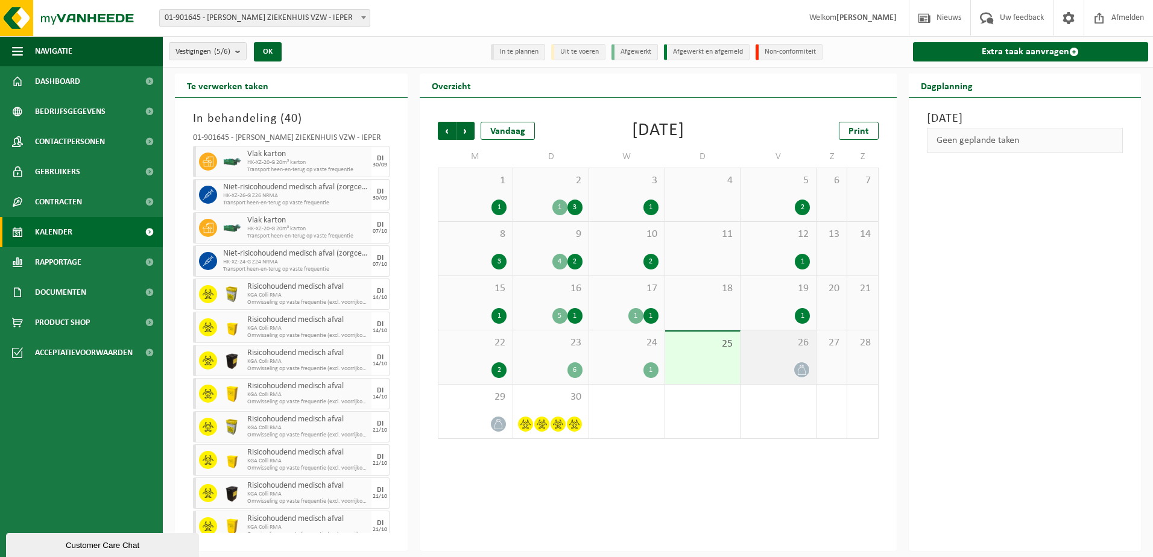
click at [767, 350] on div "26" at bounding box center [778, 358] width 75 height 54
